Goal: Task Accomplishment & Management: Use online tool/utility

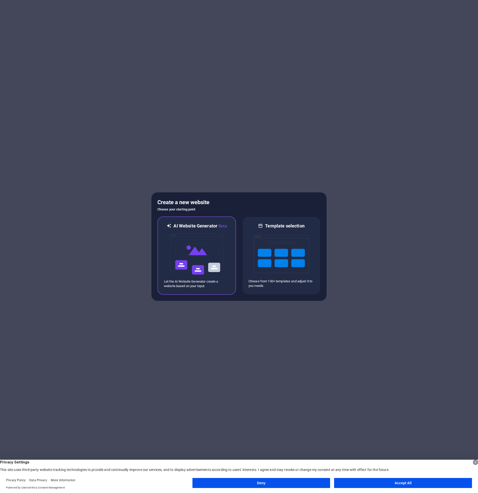
click at [212, 274] on img at bounding box center [196, 254] width 55 height 50
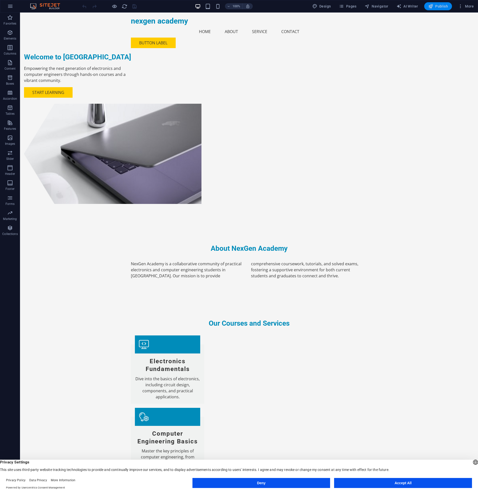
click at [439, 7] on span "Publish" at bounding box center [438, 6] width 20 height 5
click at [359, 483] on button "Accept All" at bounding box center [403, 483] width 138 height 10
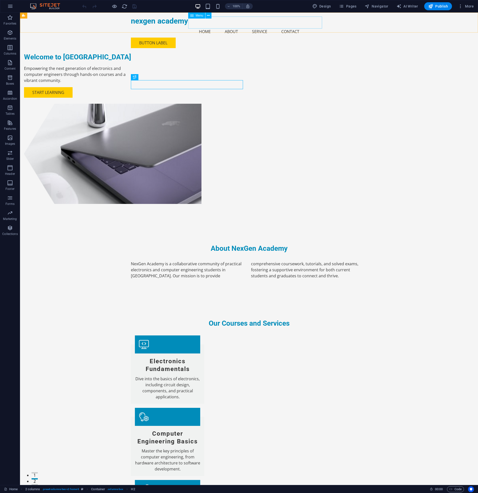
click at [209, 26] on nav "Home About Service Contact" at bounding box center [249, 32] width 236 height 12
click at [332, 38] on div "Button label" at bounding box center [249, 43] width 236 height 11
click at [214, 26] on nav "Home About Service Contact" at bounding box center [249, 32] width 236 height 12
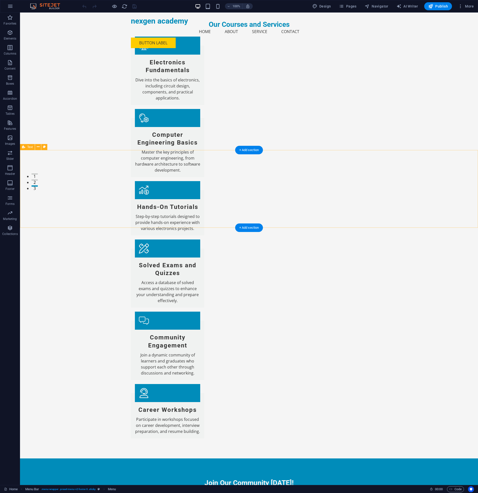
scroll to position [301, 0]
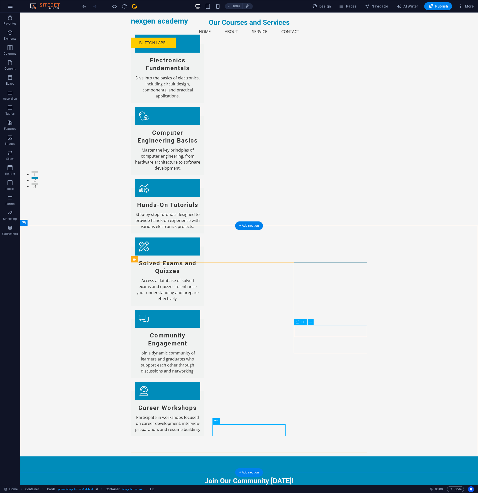
drag, startPoint x: 328, startPoint y: 334, endPoint x: 240, endPoint y: 334, distance: 88.1
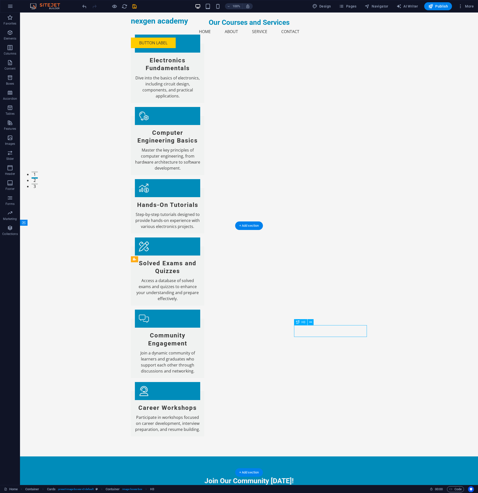
drag, startPoint x: 330, startPoint y: 334, endPoint x: 242, endPoint y: 334, distance: 87.9
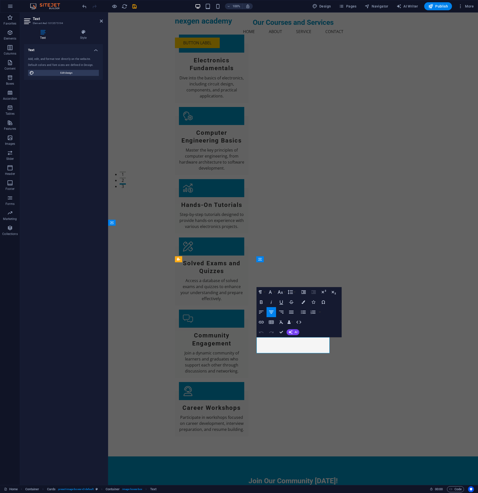
drag, startPoint x: 295, startPoint y: 341, endPoint x: 295, endPoint y: 345, distance: 4.3
drag, startPoint x: 302, startPoint y: 345, endPoint x: 303, endPoint y: 350, distance: 5.3
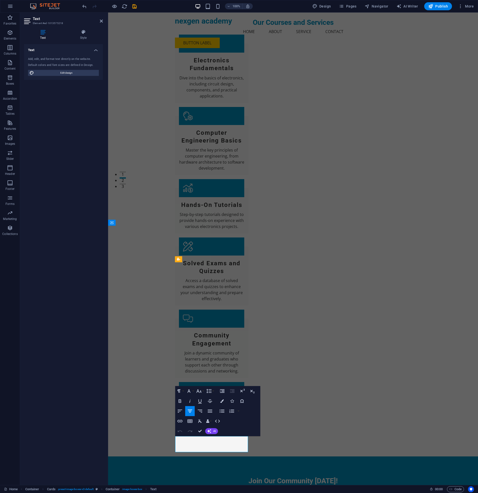
copy p "Mentor, Practical Electronics Engineer"
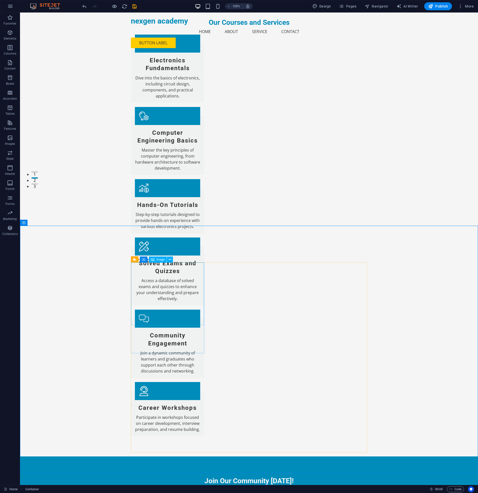
click at [161, 259] on span "Image" at bounding box center [160, 259] width 8 height 3
click at [172, 259] on button at bounding box center [170, 259] width 6 height 6
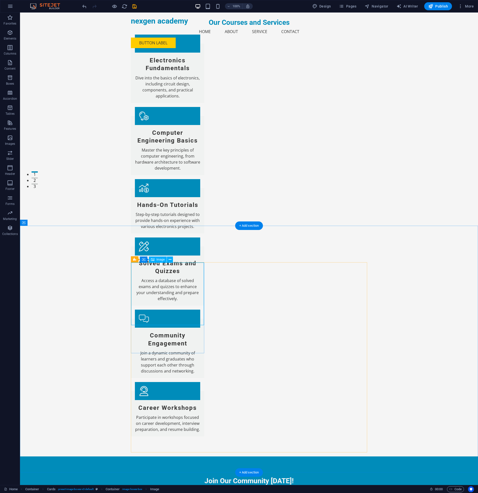
select select "vw"
select select "px"
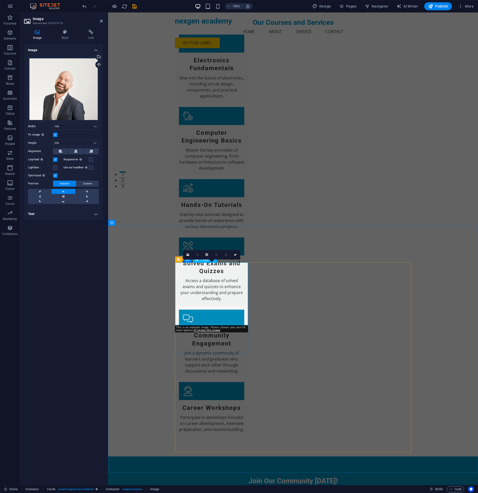
scroll to position [301, 0]
click at [65, 80] on div "Drag files here, click to choose files or select files from Files or our free s…" at bounding box center [63, 89] width 71 height 64
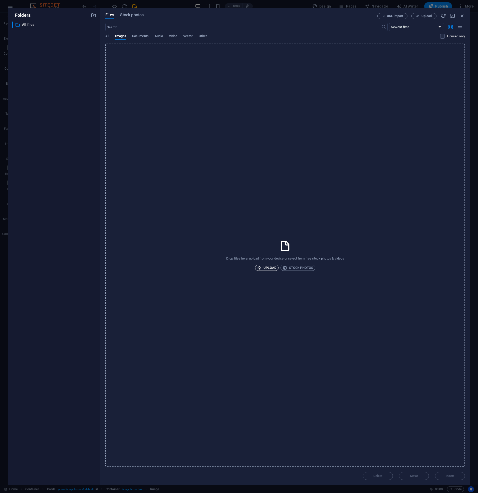
click at [271, 265] on span "Upload" at bounding box center [266, 268] width 19 height 6
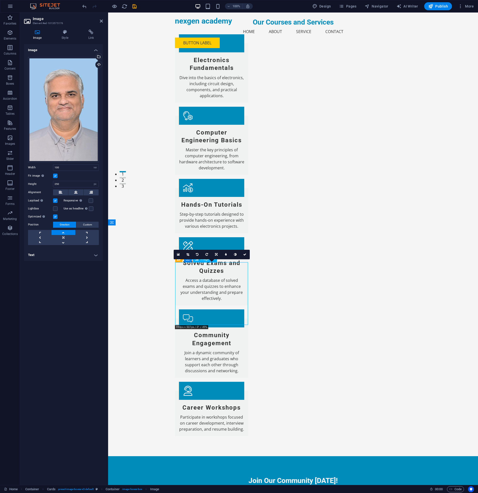
drag, startPoint x: 203, startPoint y: 288, endPoint x: 202, endPoint y: 273, distance: 14.8
drag, startPoint x: 208, startPoint y: 302, endPoint x: 208, endPoint y: 285, distance: 16.8
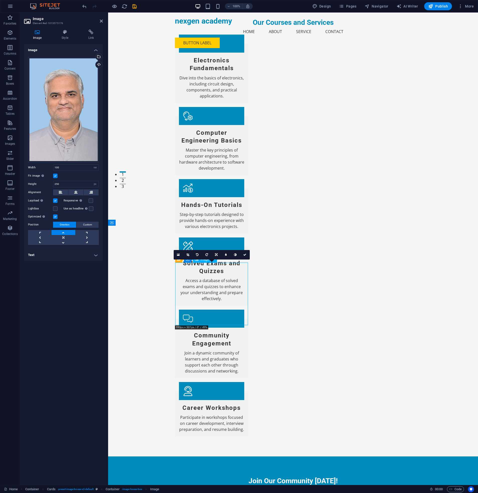
drag, startPoint x: 204, startPoint y: 312, endPoint x: 203, endPoint y: 287, distance: 25.6
click at [187, 254] on icon at bounding box center [187, 254] width 3 height 3
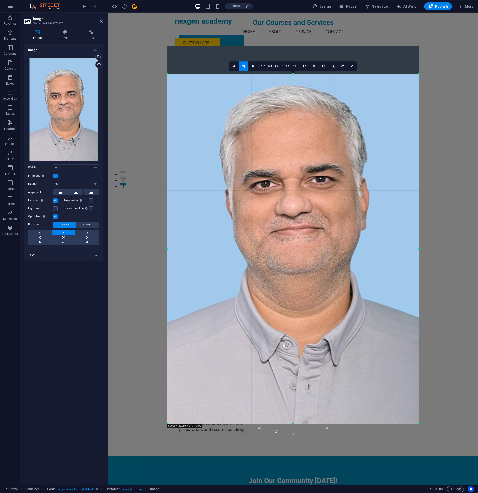
drag, startPoint x: 293, startPoint y: 60, endPoint x: 293, endPoint y: 88, distance: 28.0
click at [293, 88] on div "180 170 160 150 140 130 120 110 100 90 80 70 60 50 40 30 20 10 0 -10 -20 -30 -4…" at bounding box center [293, 248] width 252 height 349
click at [352, 65] on icon at bounding box center [351, 66] width 3 height 3
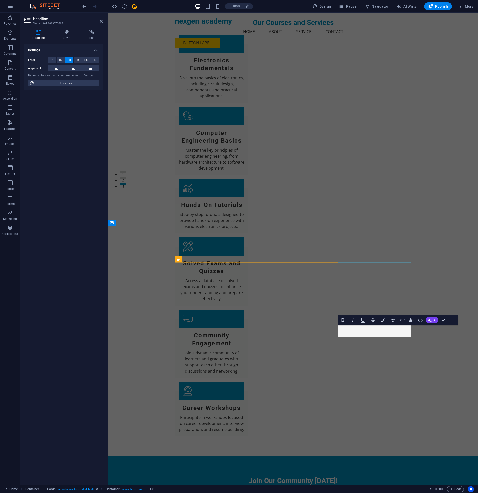
drag, startPoint x: 370, startPoint y: 333, endPoint x: 373, endPoint y: 357, distance: 24.2
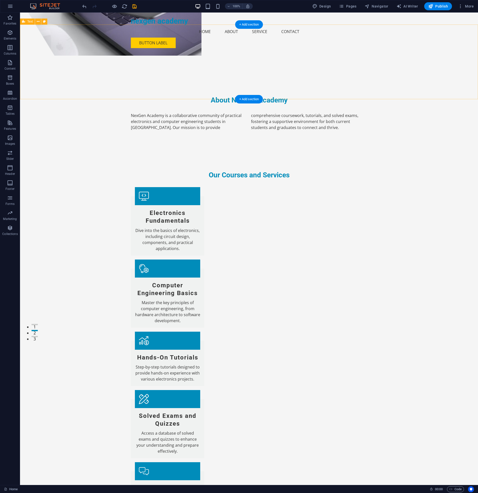
scroll to position [148, 0]
click at [447, 6] on span "Publish" at bounding box center [438, 6] width 20 height 5
checkbox input "false"
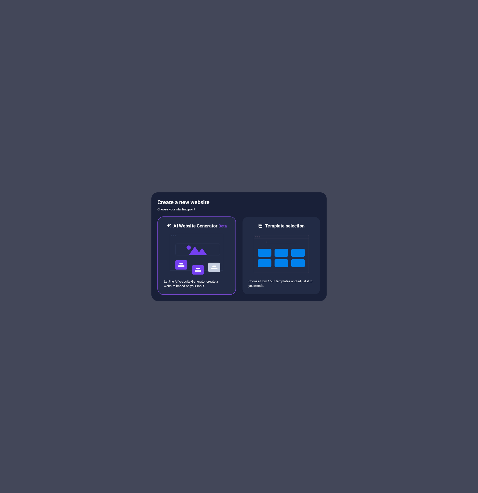
click at [193, 253] on img at bounding box center [196, 254] width 55 height 50
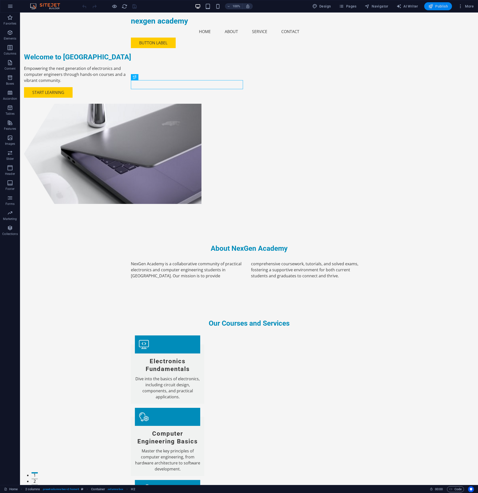
click at [441, 7] on span "Publish" at bounding box center [438, 6] width 20 height 5
